Goal: Information Seeking & Learning: Understand process/instructions

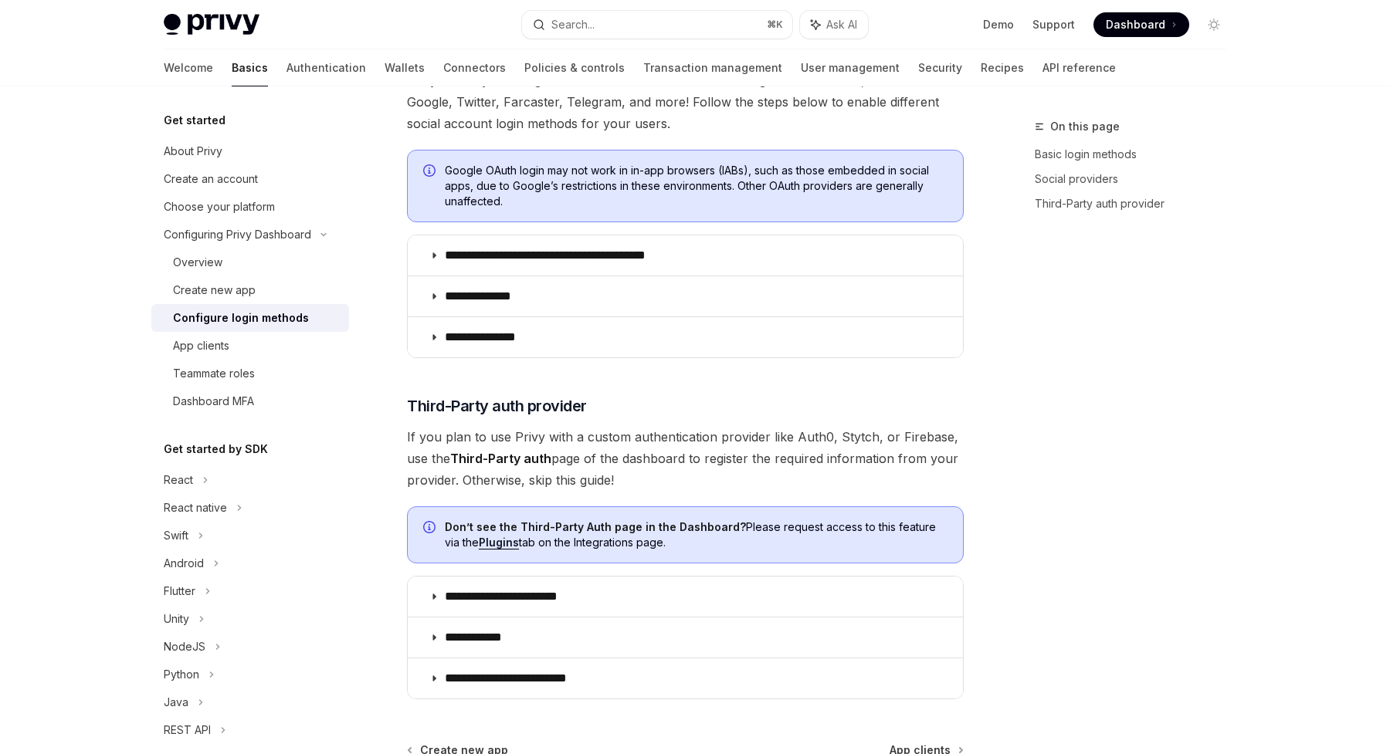
scroll to position [552, 0]
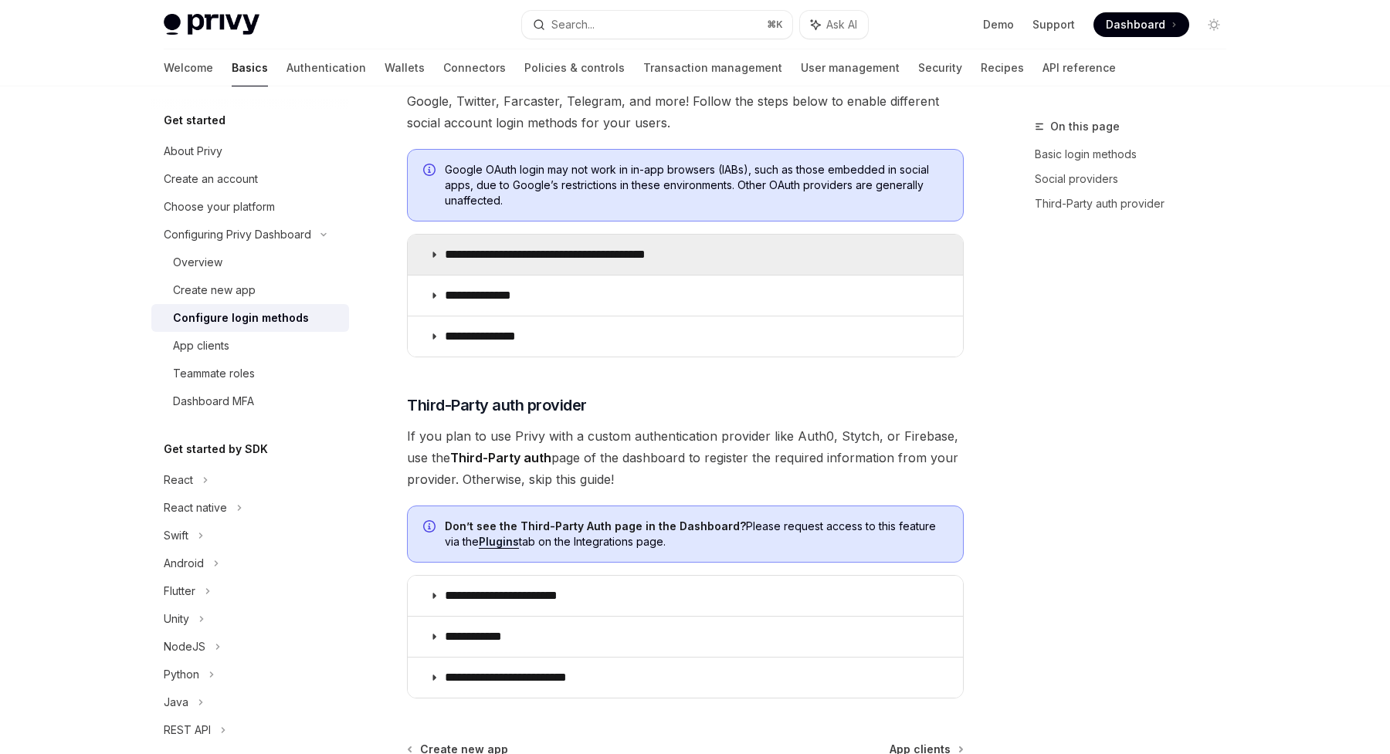
click at [540, 255] on p "**********" at bounding box center [572, 254] width 255 height 15
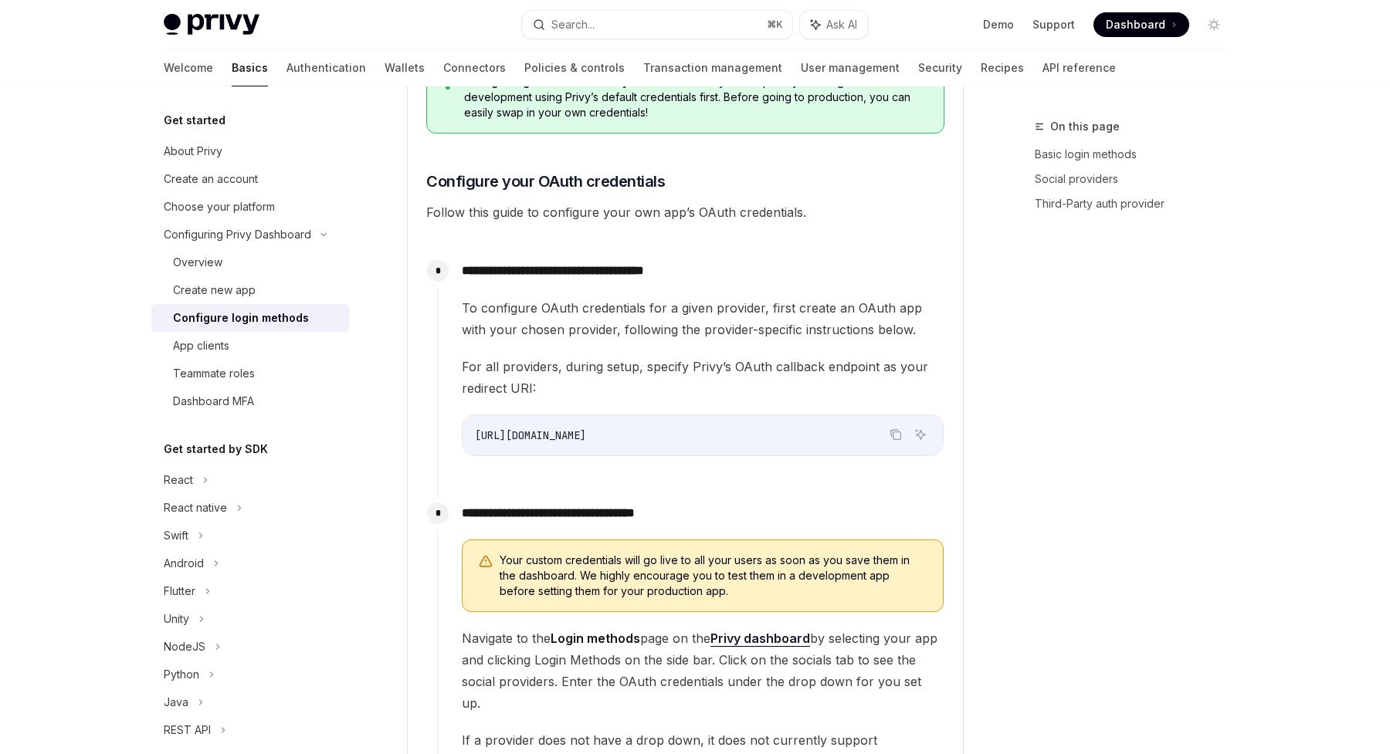
scroll to position [1229, 0]
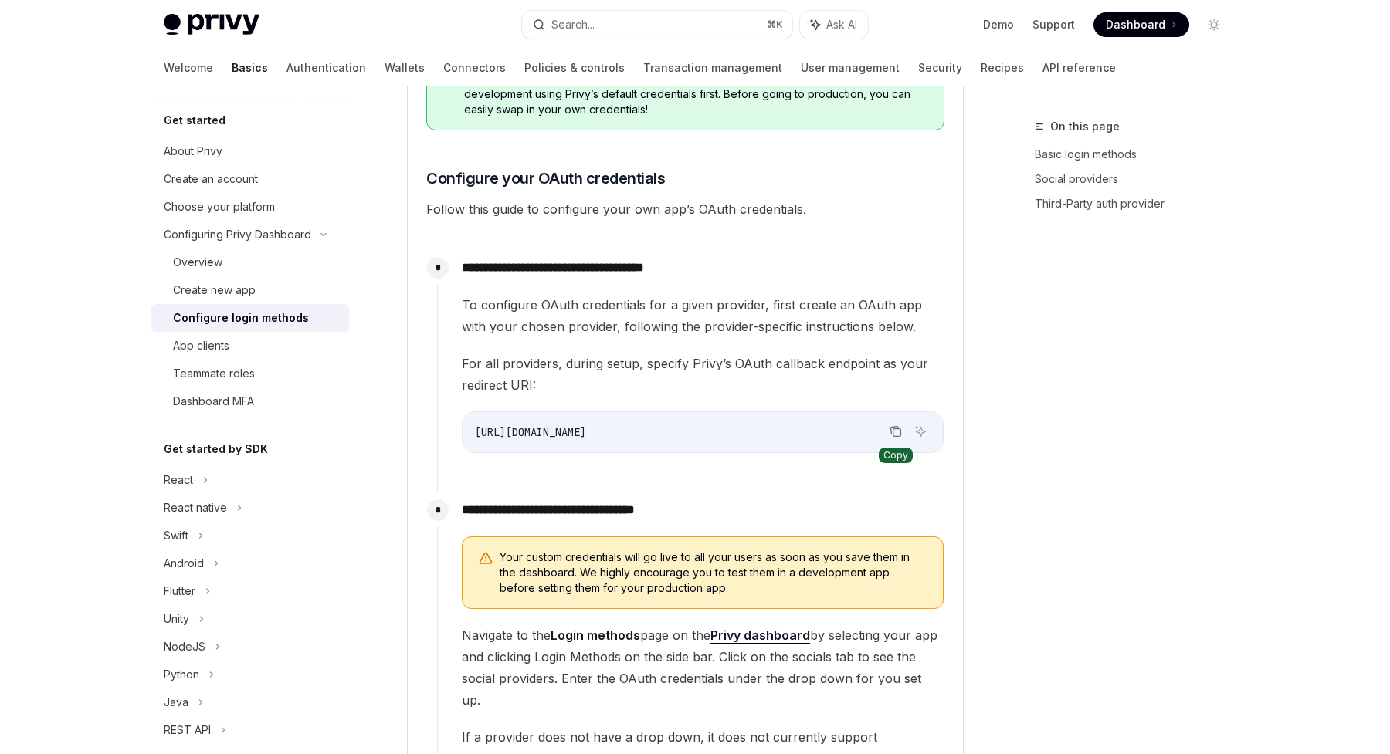
click at [891, 430] on icon "Copy the contents from the code block" at bounding box center [896, 431] width 12 height 12
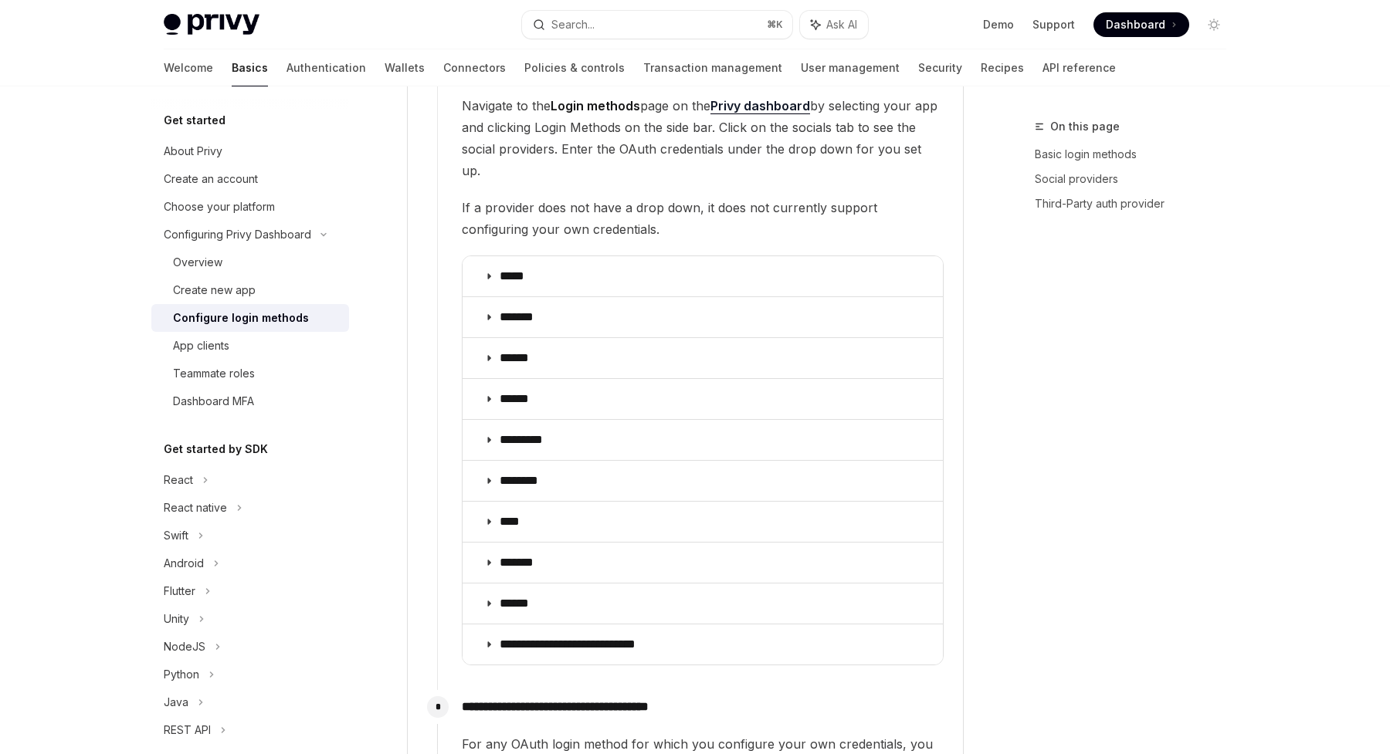
scroll to position [1764, 0]
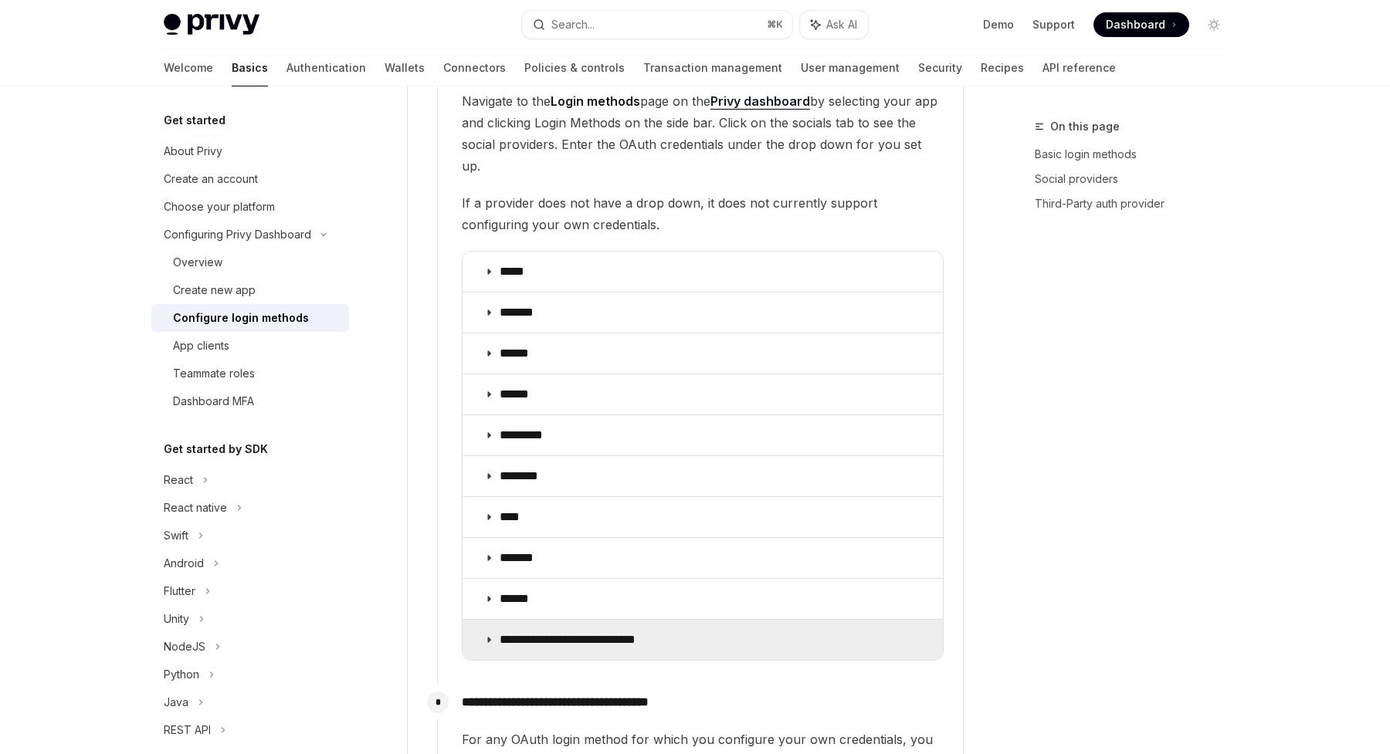
click at [517, 632] on p "**********" at bounding box center [587, 639] width 175 height 15
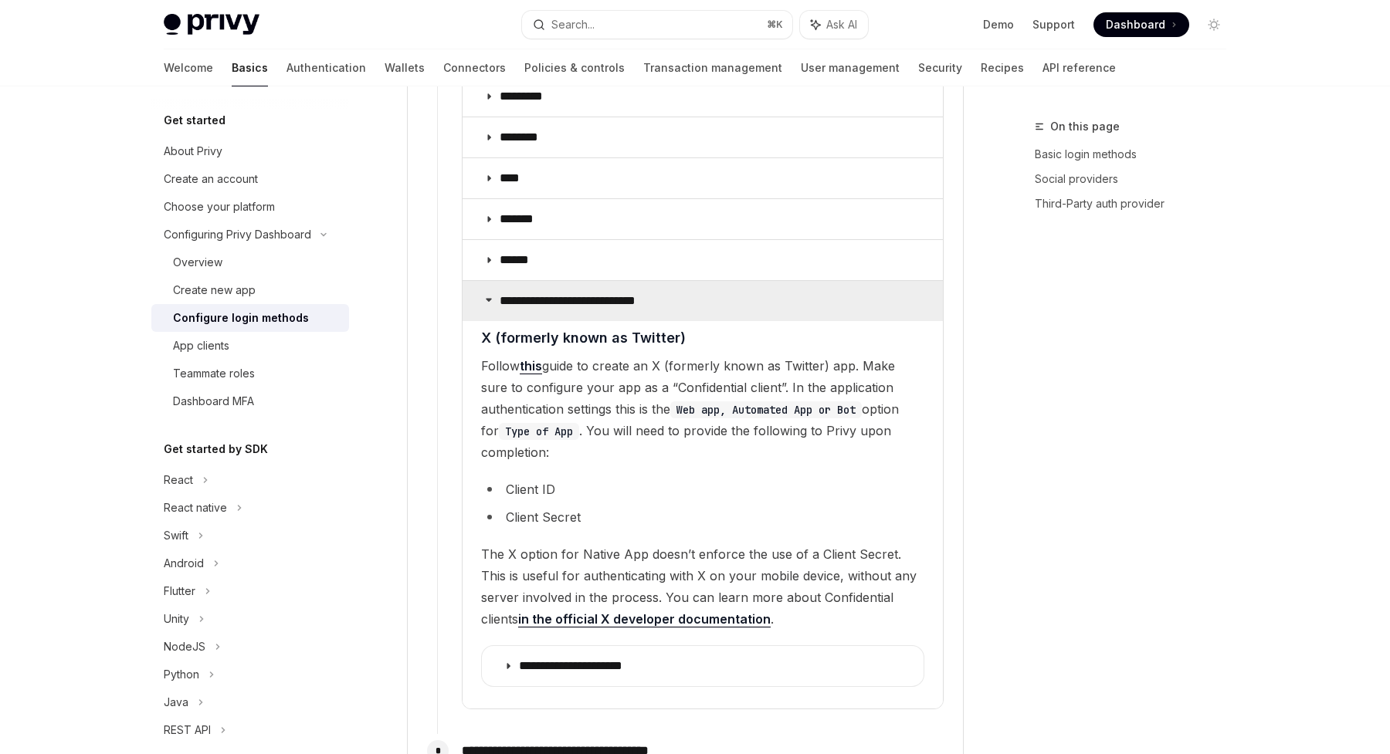
scroll to position [2135, 0]
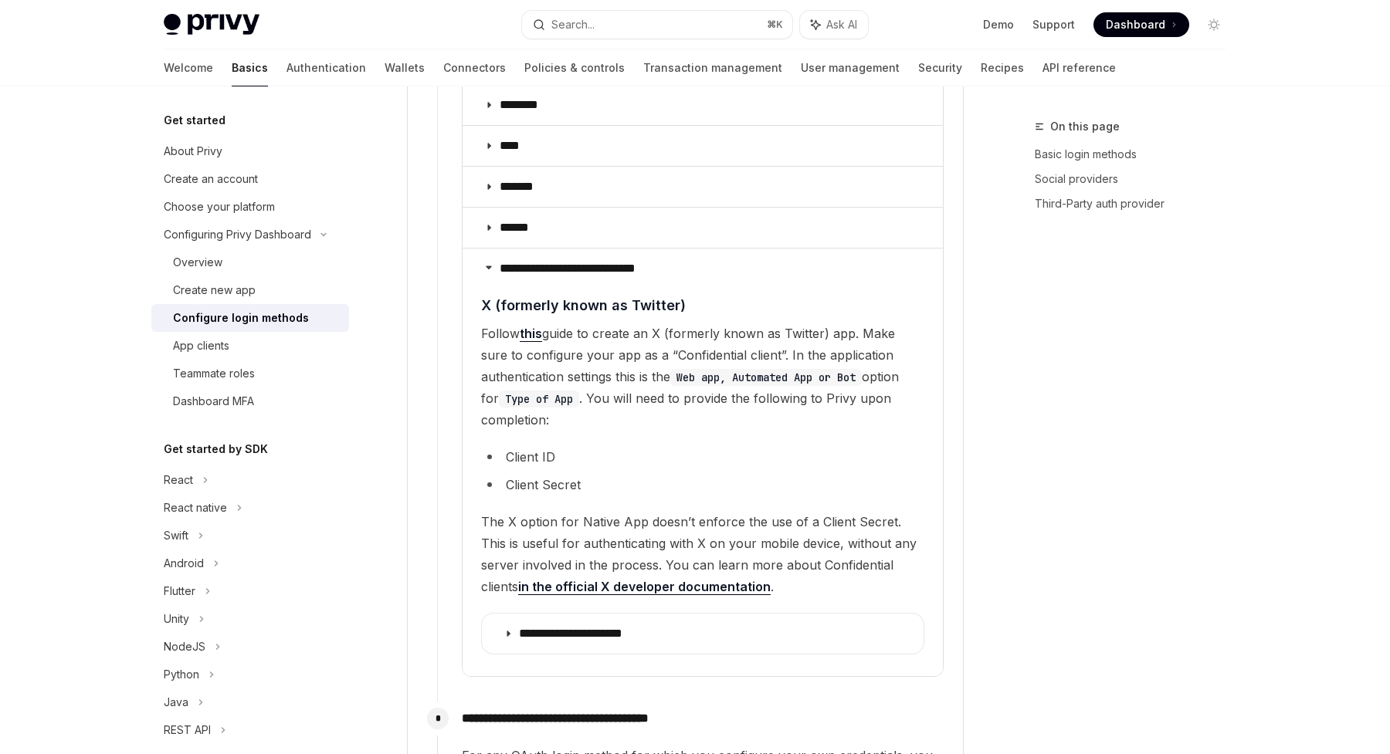
click at [559, 354] on span "Follow this guide to create an X (formerly known as Twitter) app. Make sure to …" at bounding box center [702, 377] width 443 height 108
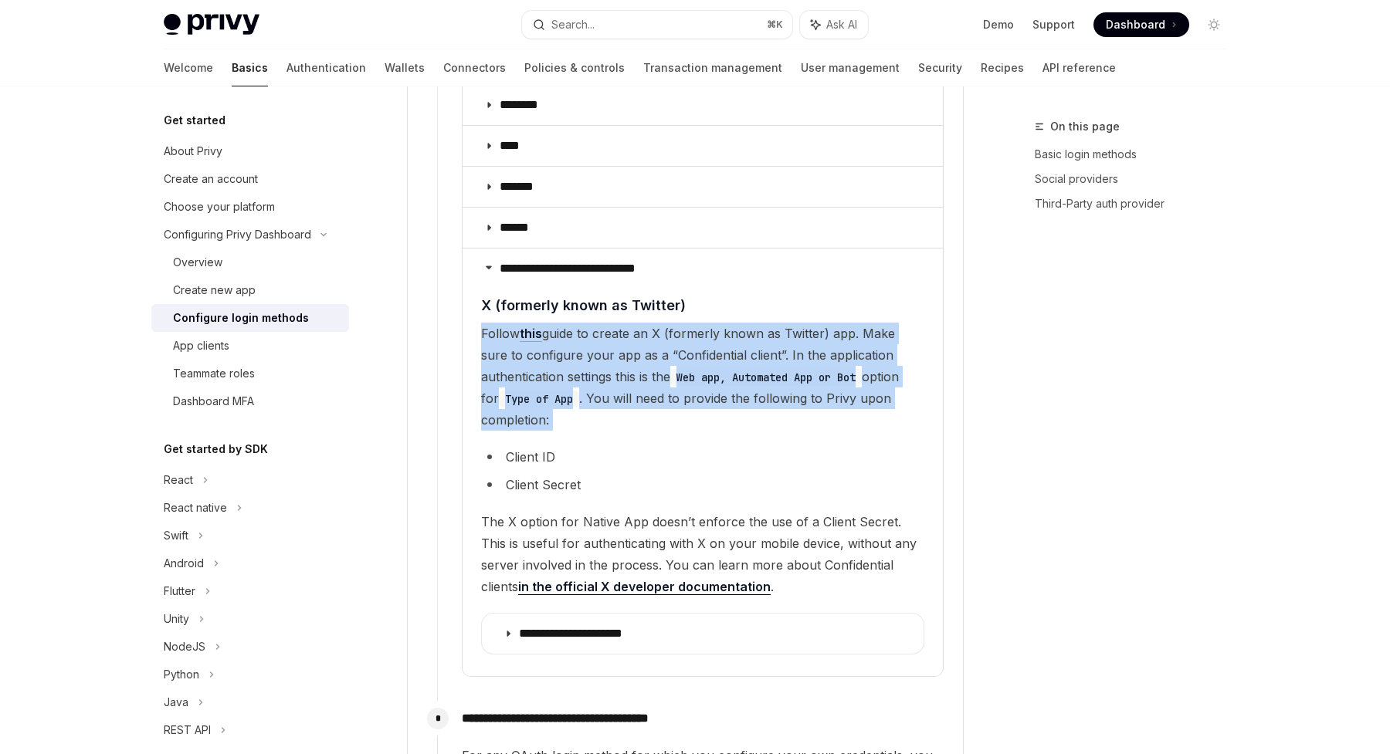
click at [559, 354] on span "Follow this guide to create an X (formerly known as Twitter) app. Make sure to …" at bounding box center [702, 377] width 443 height 108
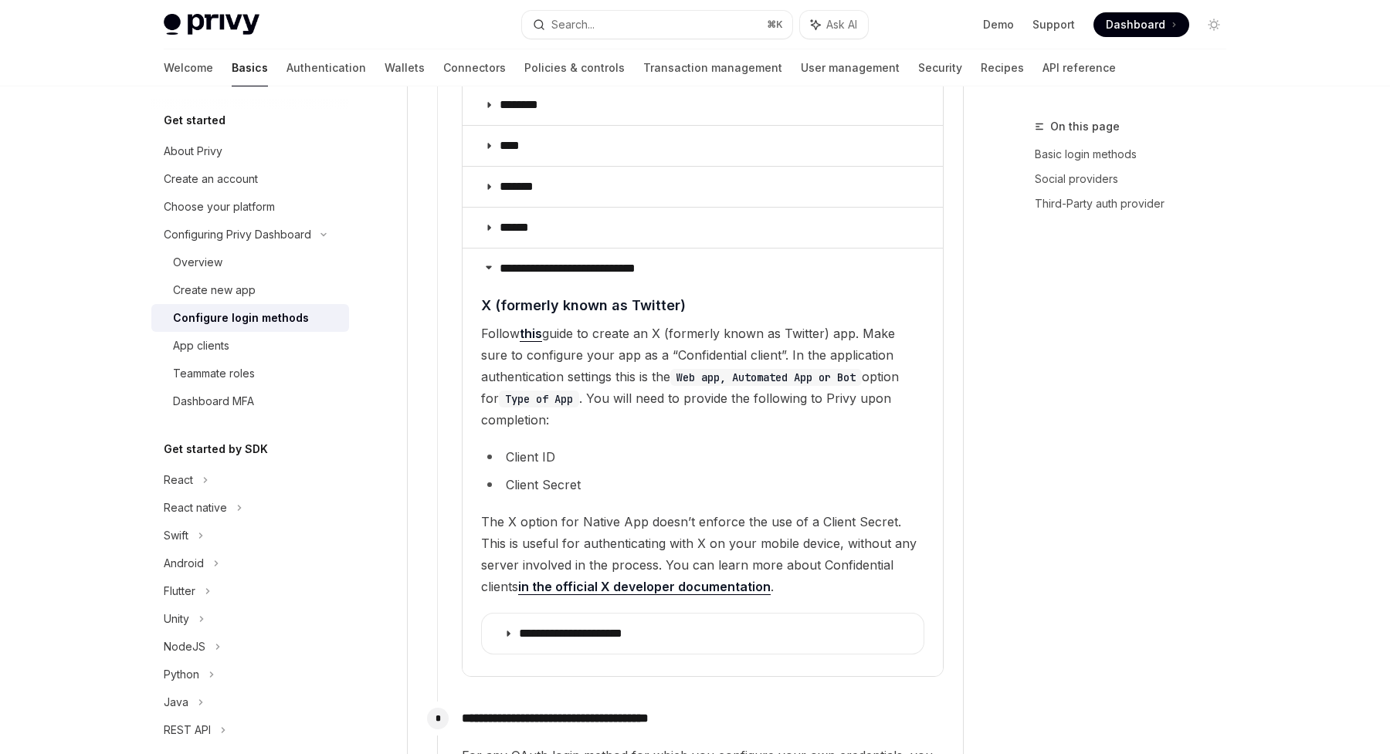
click at [547, 511] on span "The X option for Native App doesn’t enforce the use of a Client Secret. This is…" at bounding box center [702, 554] width 443 height 86
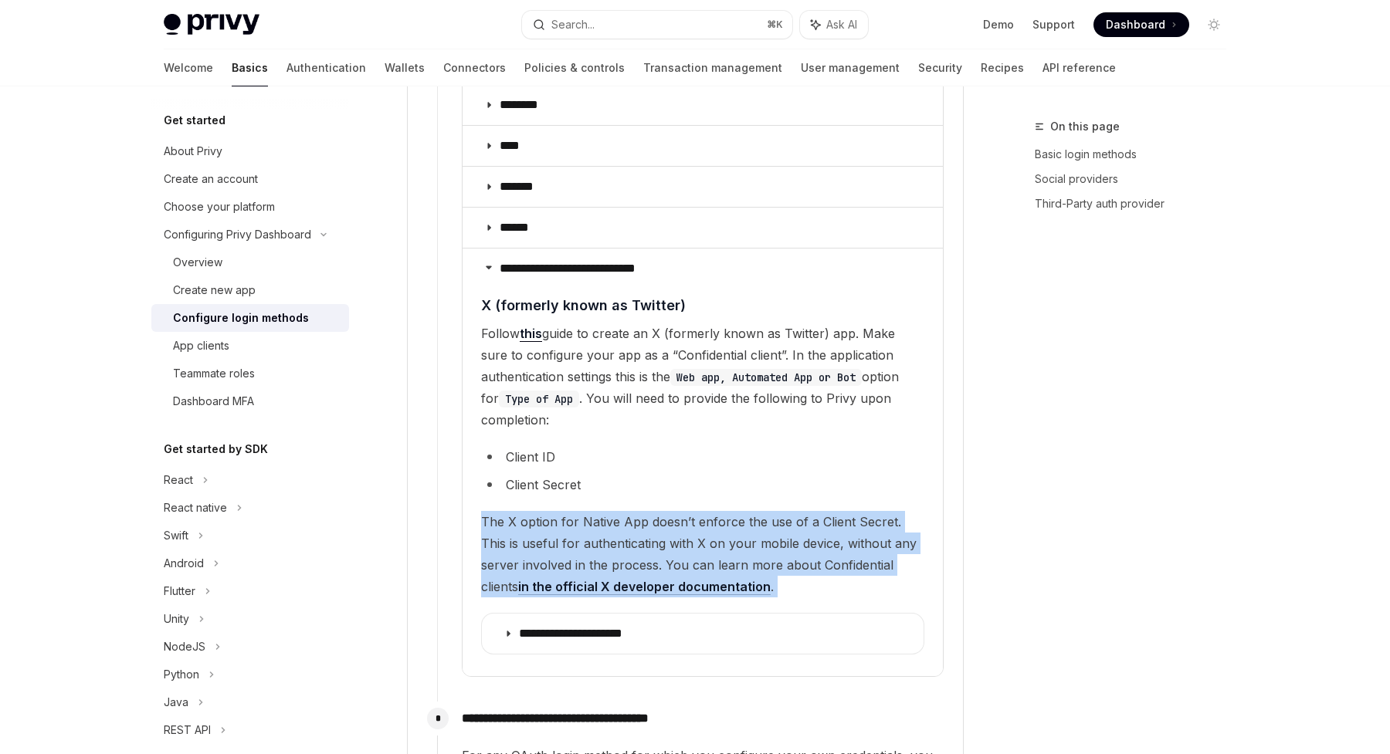
click at [547, 511] on span "The X option for Native App doesn’t enforce the use of a Client Secret. This is…" at bounding box center [702, 554] width 443 height 86
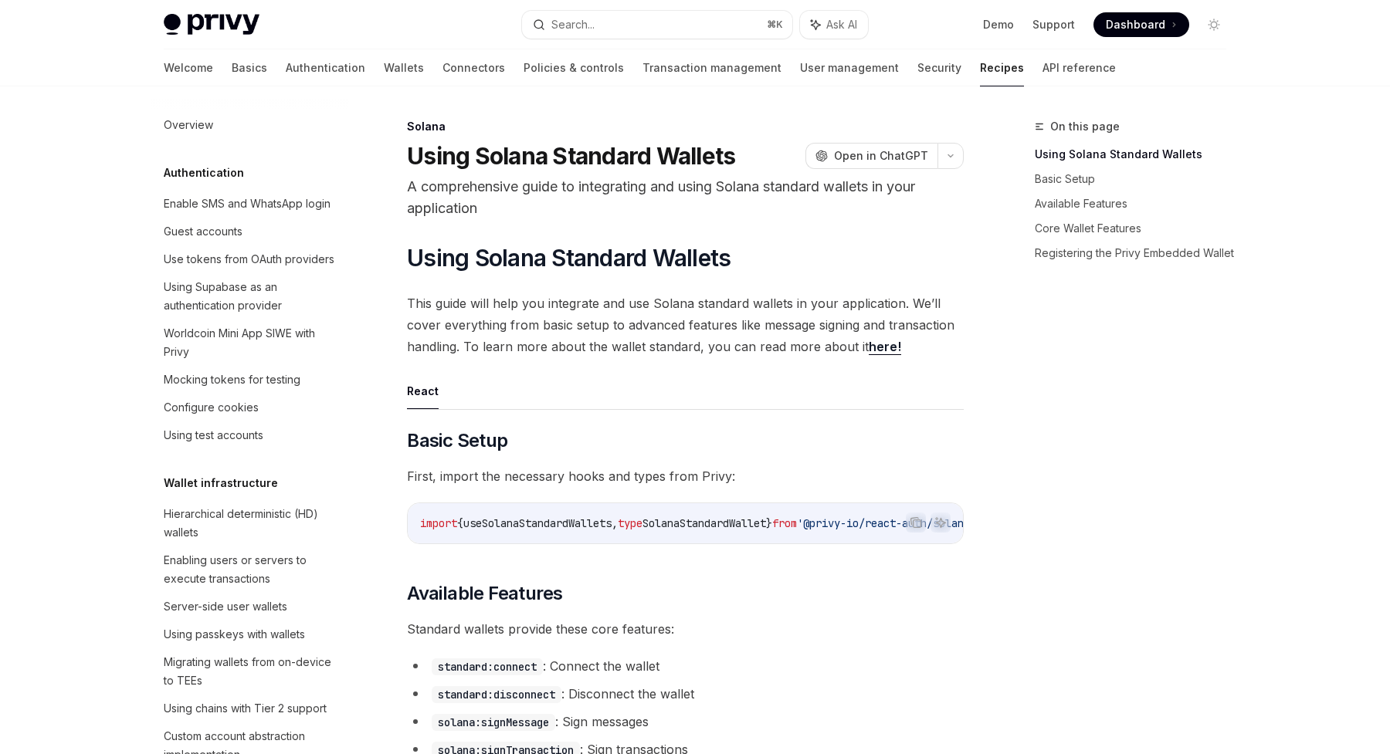
scroll to position [2061, 0]
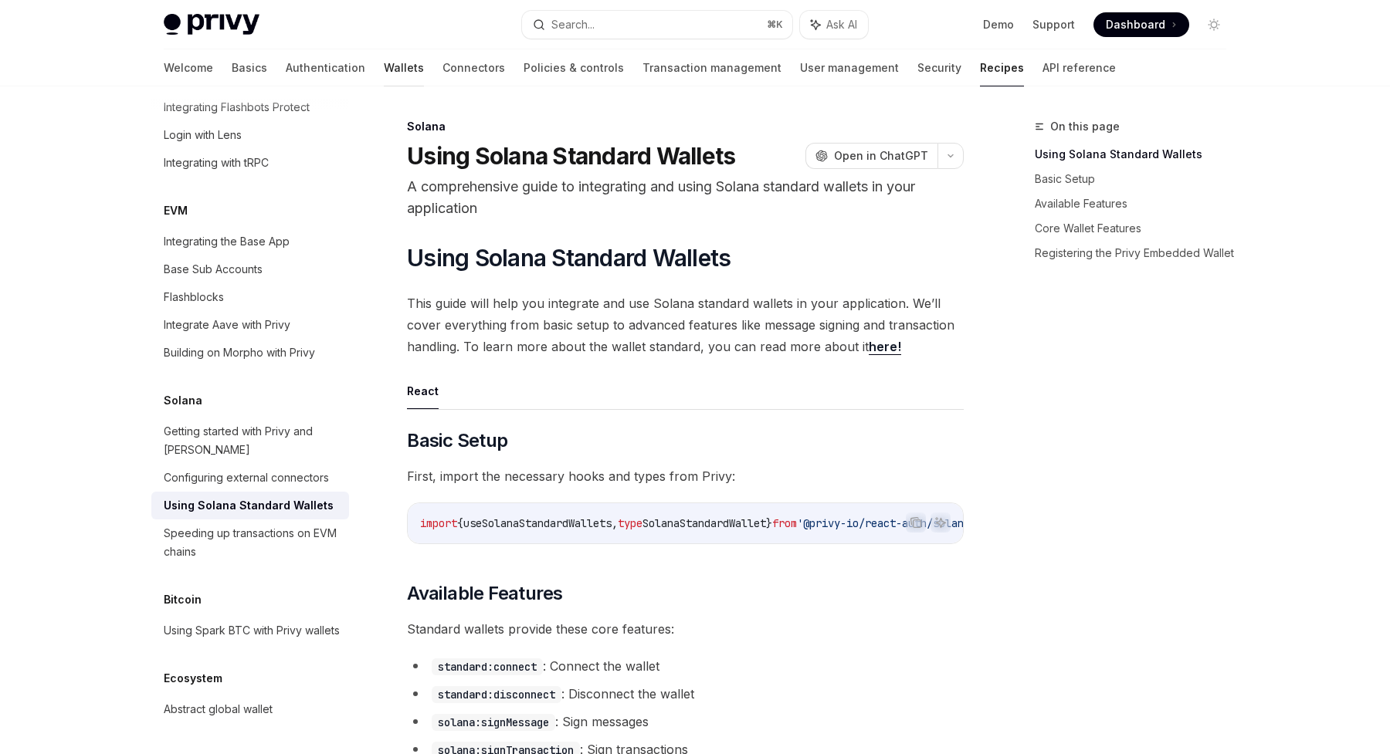
click at [384, 70] on link "Wallets" at bounding box center [404, 67] width 40 height 37
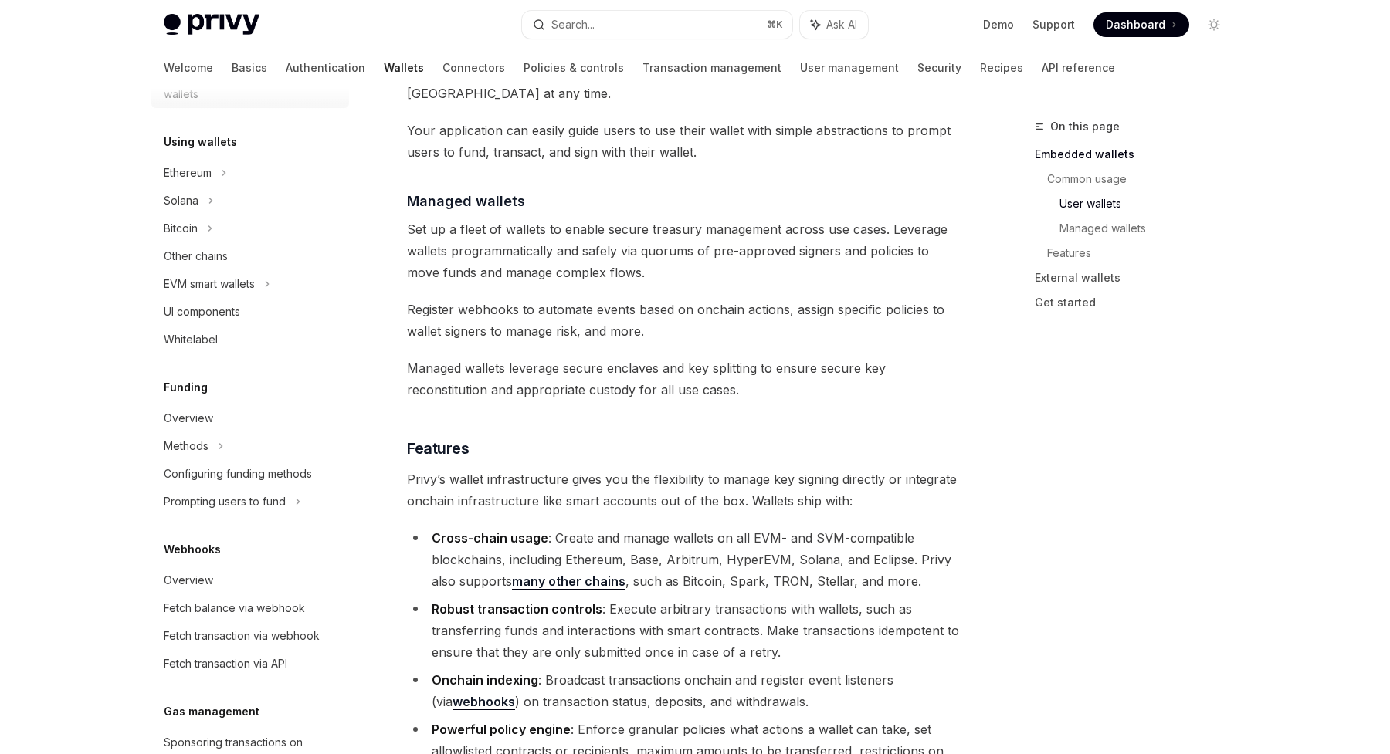
scroll to position [379, 0]
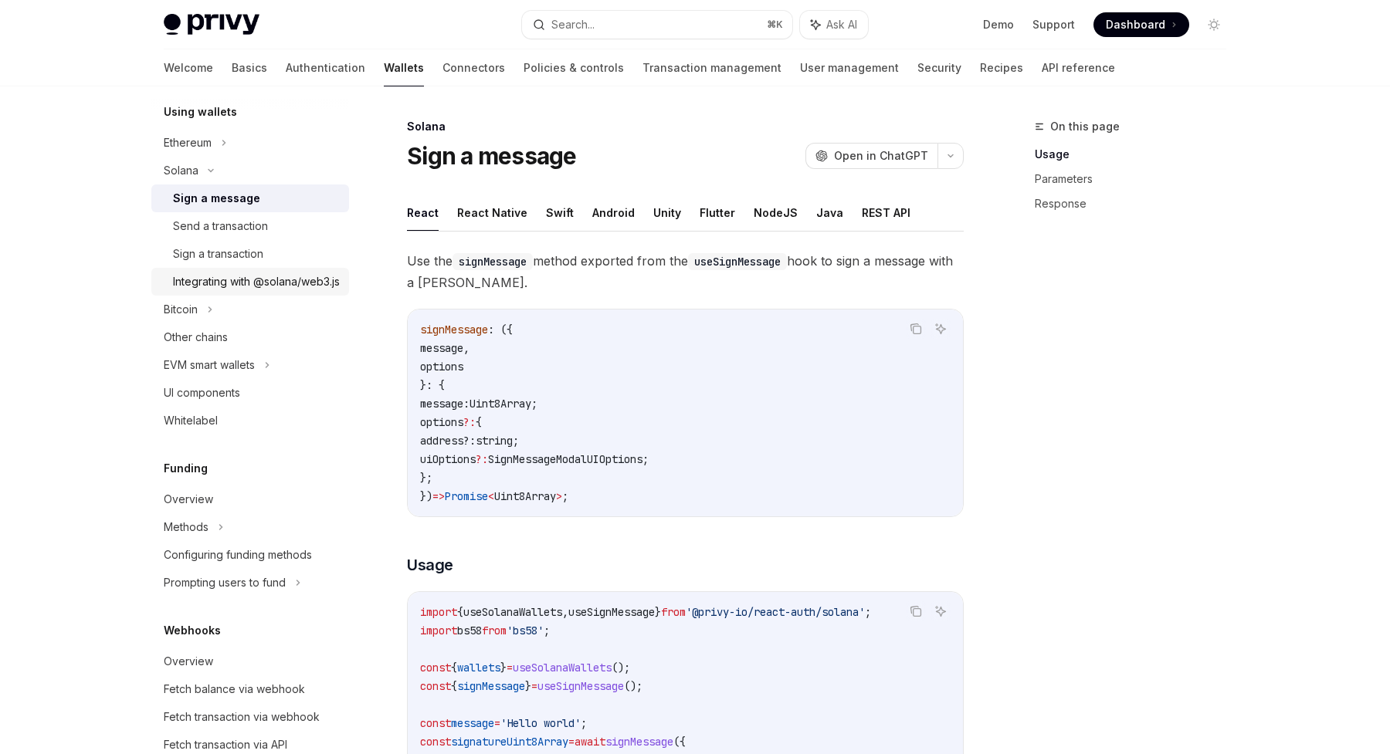
click at [203, 286] on div "Integrating with @solana/web3.js" at bounding box center [256, 282] width 167 height 19
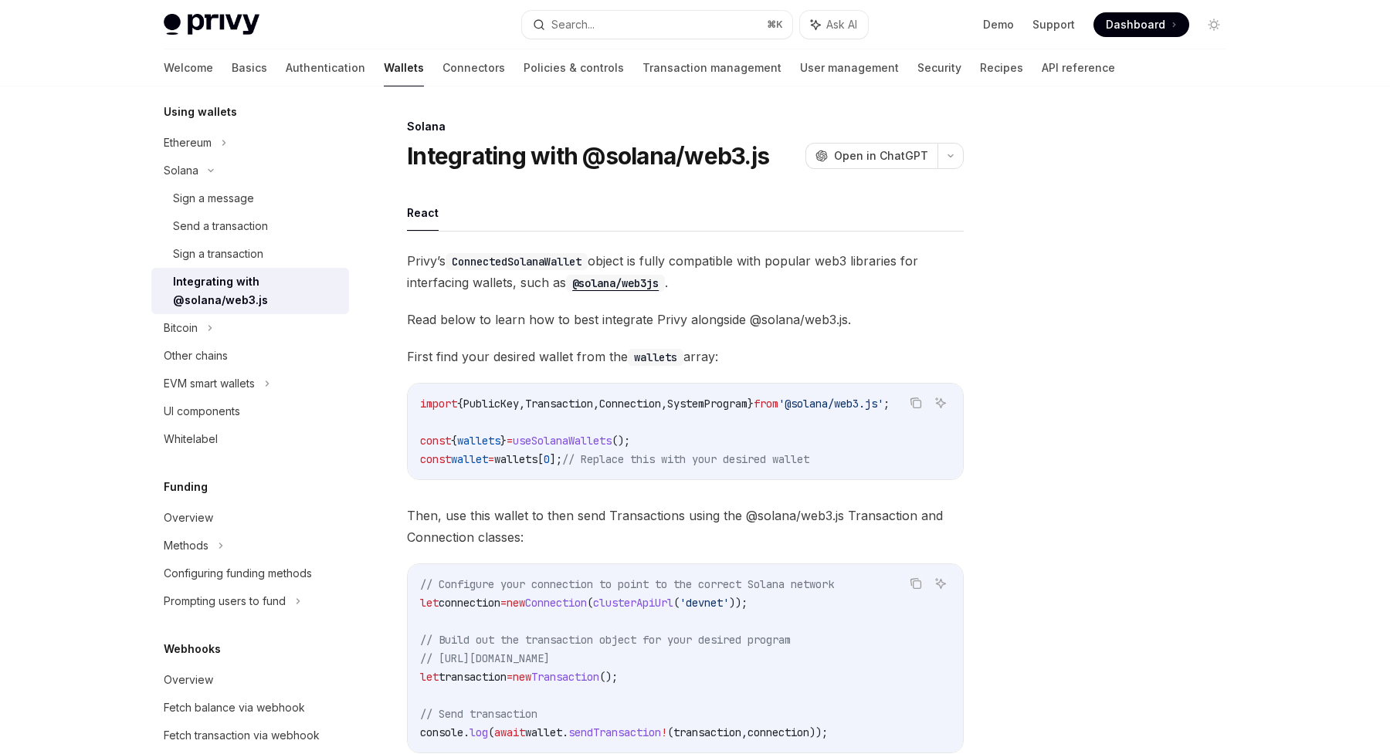
click at [583, 441] on span "useSolanaWallets" at bounding box center [562, 441] width 99 height 14
click at [499, 266] on code "ConnectedSolanaWallet" at bounding box center [517, 261] width 142 height 17
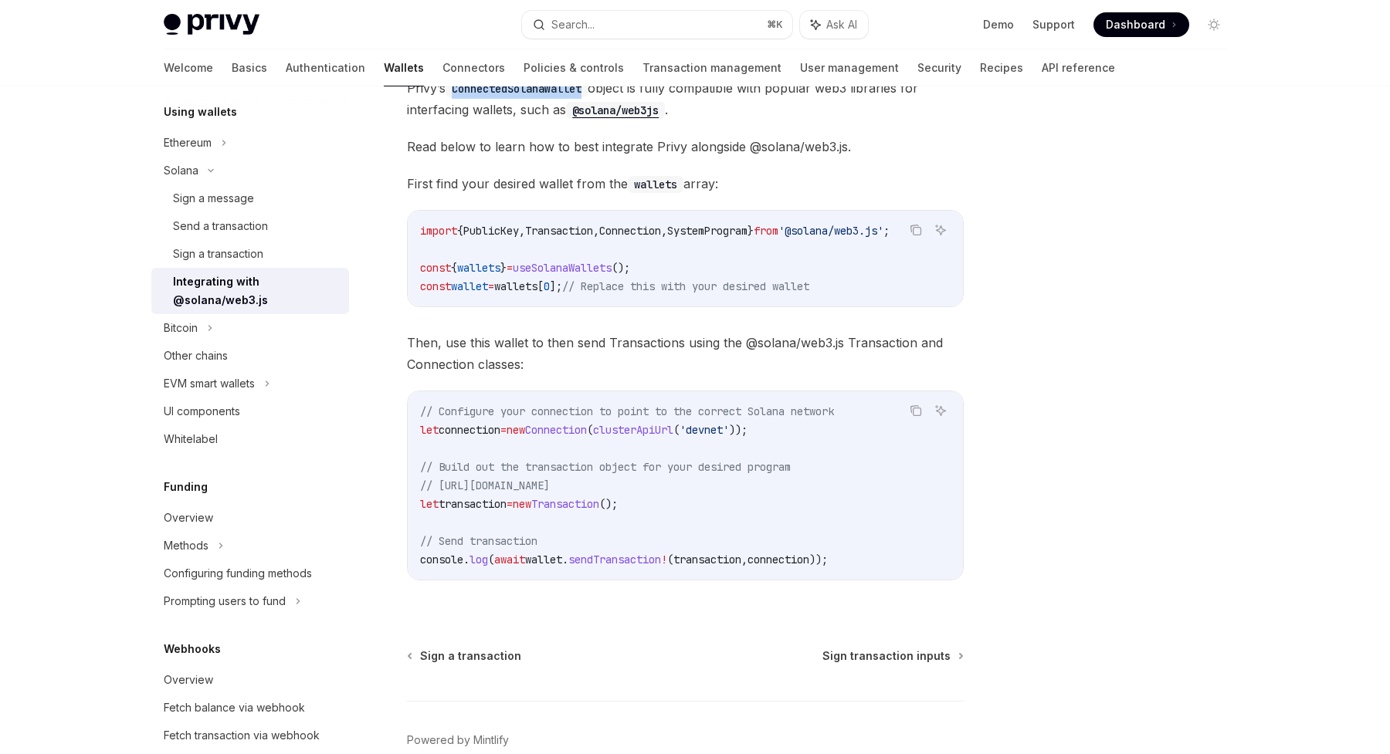
scroll to position [181, 0]
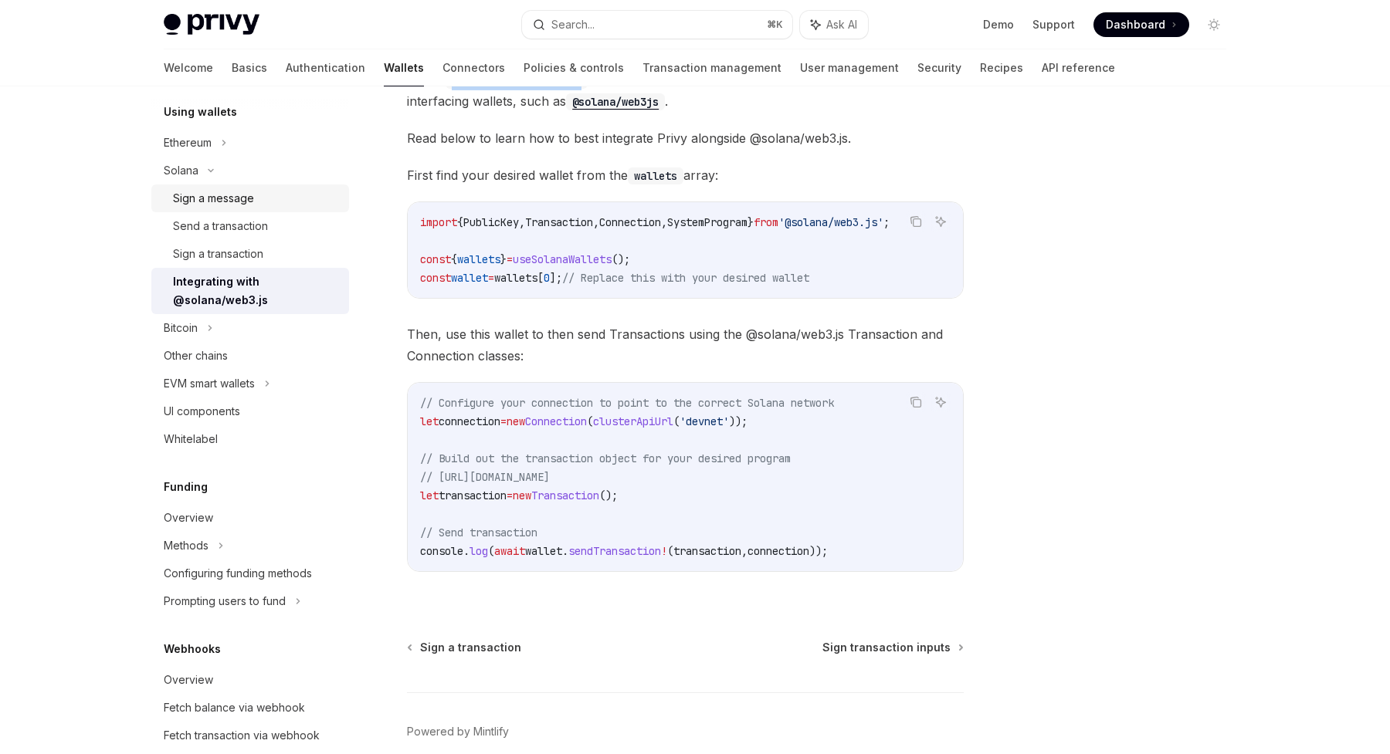
click at [201, 197] on div "Sign a message" at bounding box center [213, 198] width 81 height 19
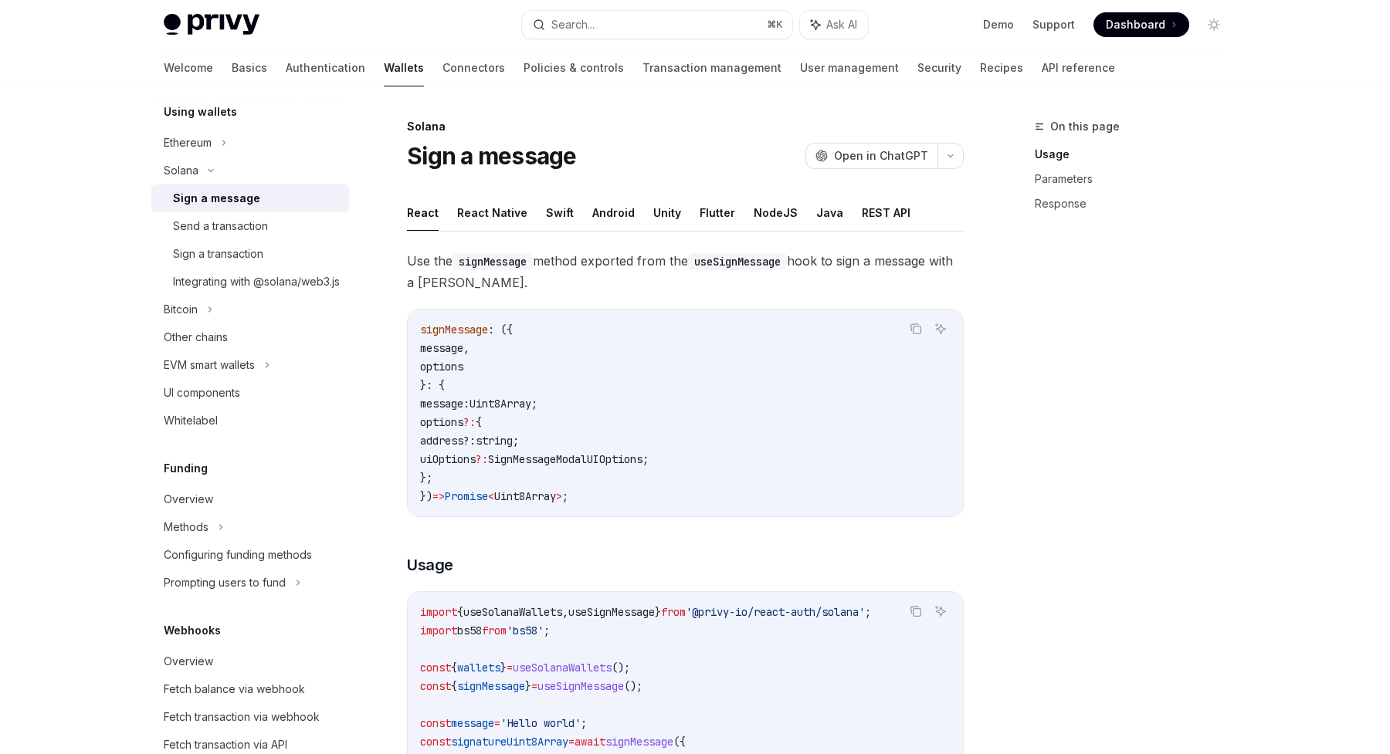
type textarea "*"
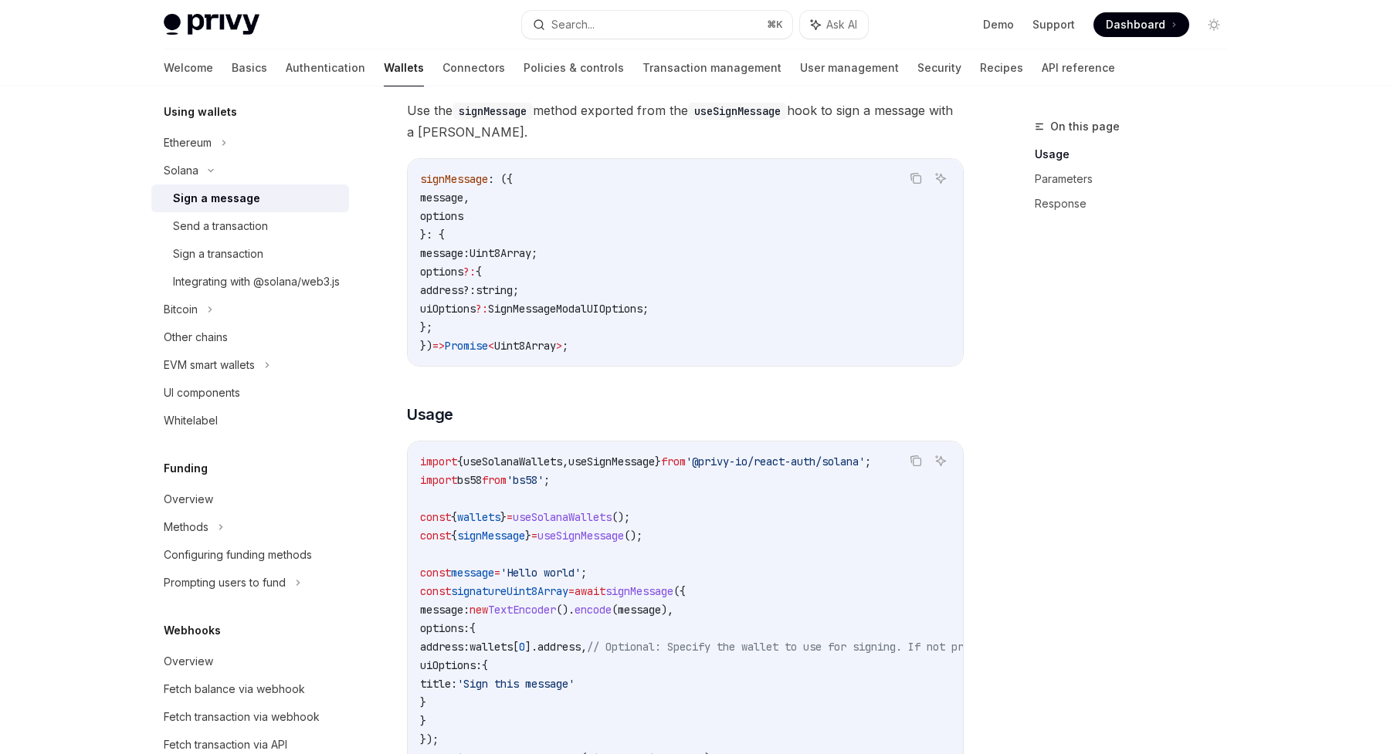
scroll to position [151, 0]
